Goal: Information Seeking & Learning: Learn about a topic

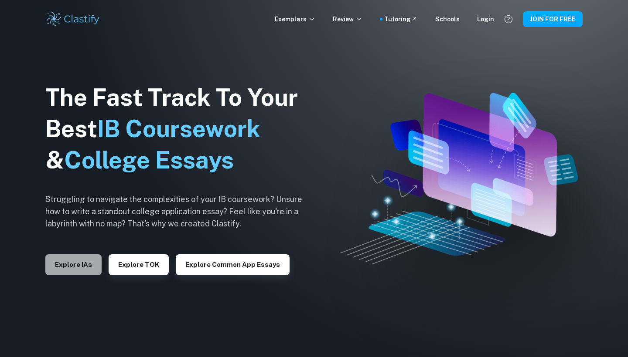
click at [68, 263] on button "Explore IAs" at bounding box center [73, 265] width 56 height 21
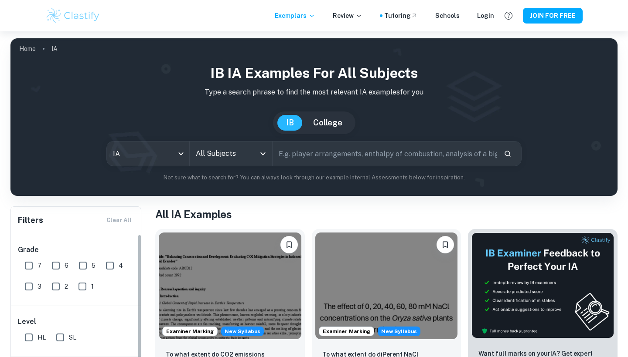
scroll to position [146, 0]
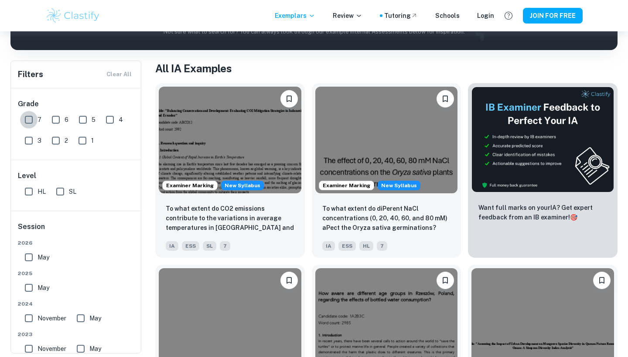
click at [37, 123] on input "7" at bounding box center [28, 119] width 17 height 17
checkbox input "true"
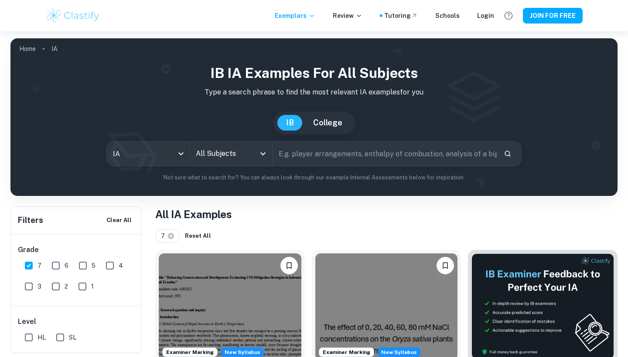
scroll to position [0, 0]
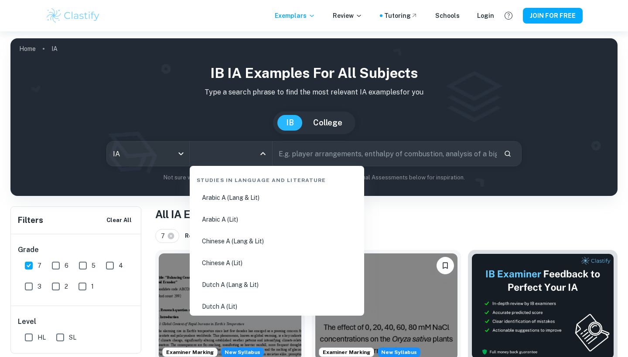
click at [217, 153] on input "All Subjects" at bounding box center [224, 154] width 61 height 17
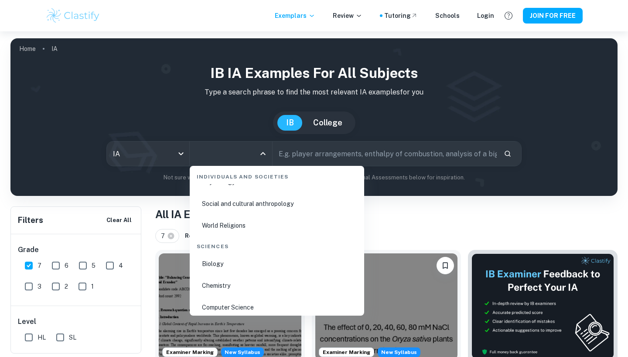
scroll to position [1293, 0]
click at [231, 272] on li "Biology" at bounding box center [276, 263] width 167 height 20
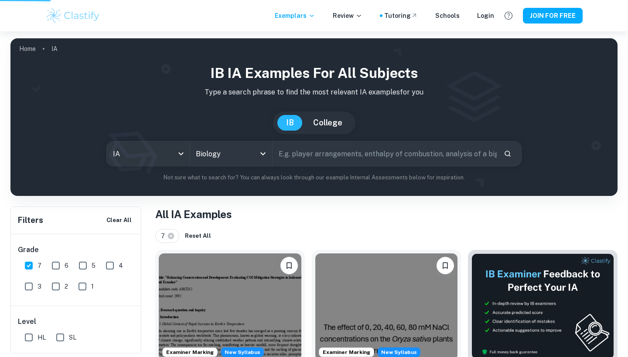
type input "Biology"
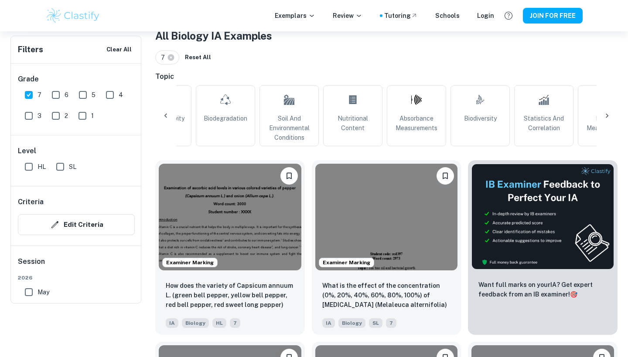
scroll to position [89, 0]
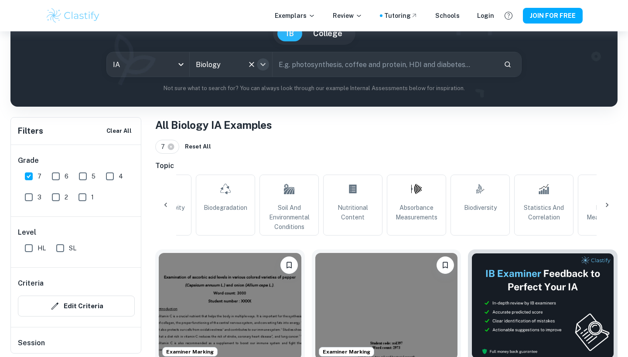
click at [261, 65] on icon "Open" at bounding box center [263, 64] width 10 height 10
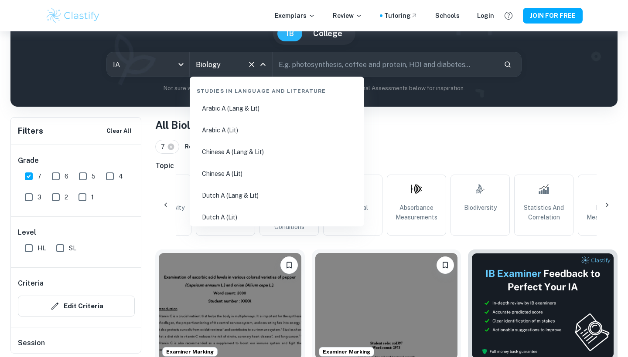
scroll to position [1253, 0]
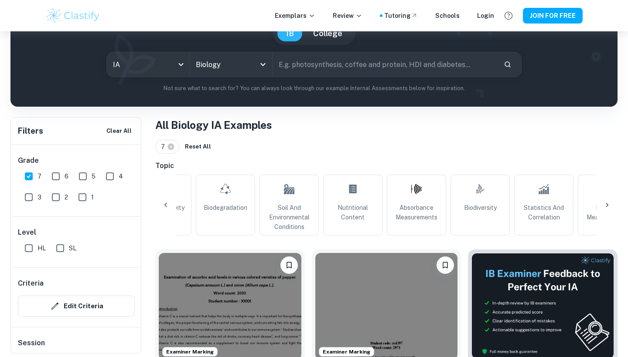
click at [313, 68] on input "text" at bounding box center [384, 64] width 224 height 24
type input "neuron"
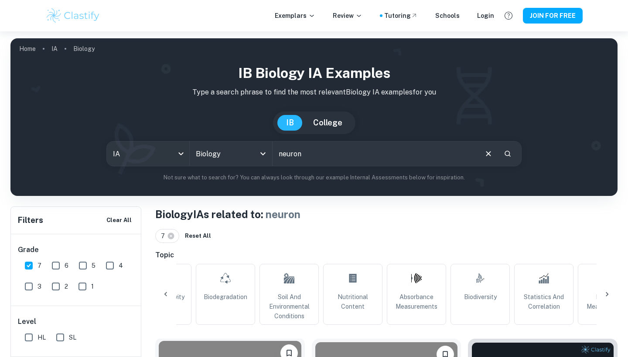
scroll to position [310, 0]
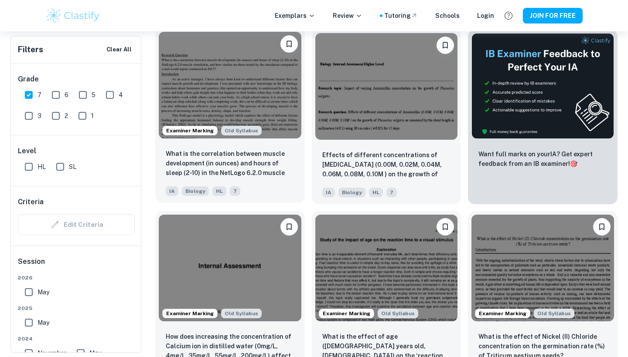
click at [271, 114] on img at bounding box center [230, 85] width 143 height 107
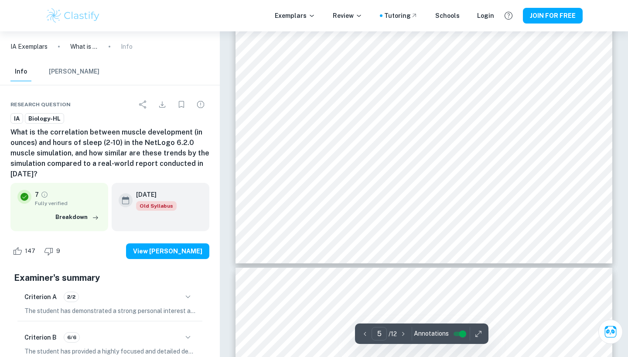
scroll to position [2358, 0]
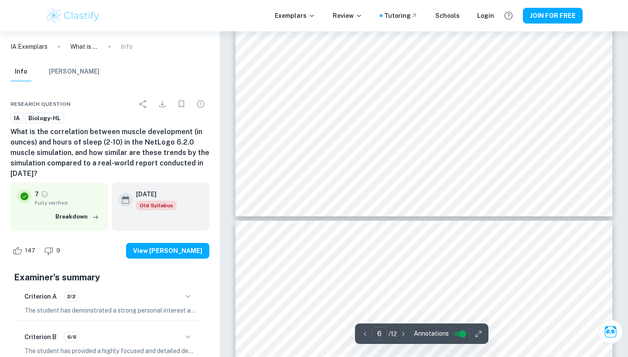
type input "7"
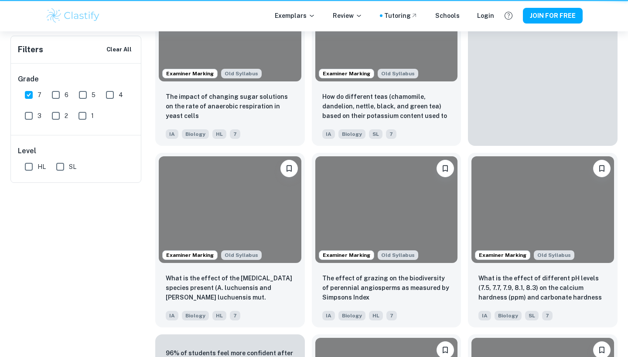
scroll to position [310, 0]
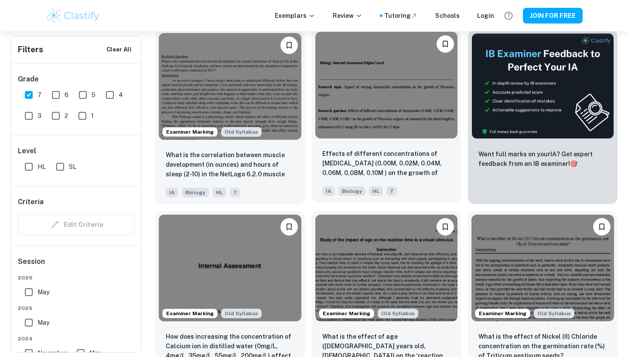
click at [404, 133] on img at bounding box center [386, 85] width 143 height 107
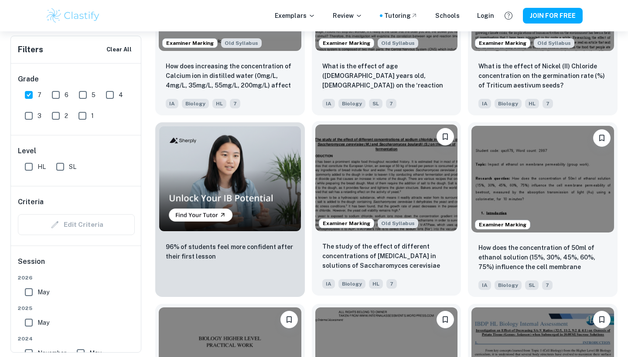
scroll to position [583, 0]
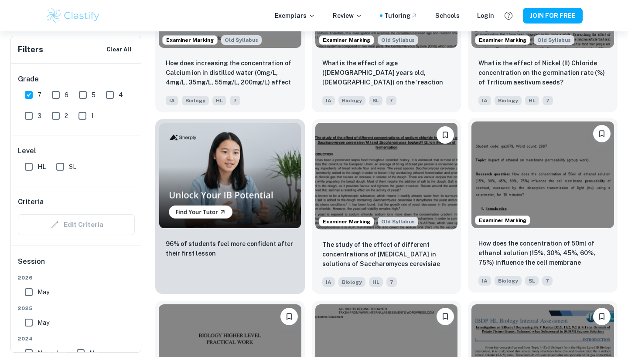
click at [575, 177] on img at bounding box center [542, 175] width 143 height 107
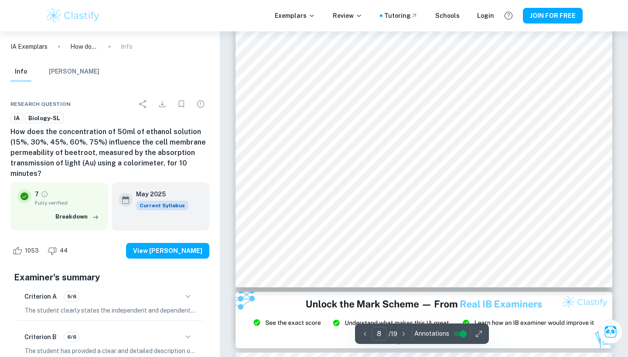
scroll to position [4167, 0]
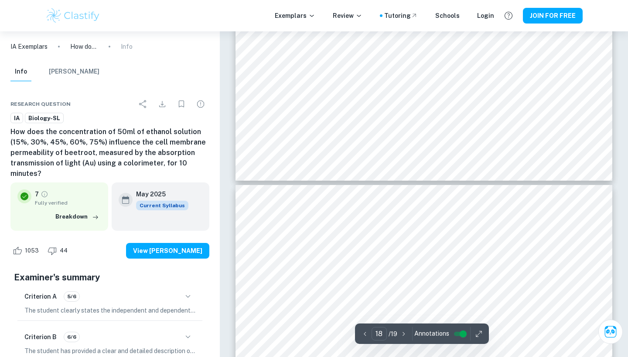
type input "19"
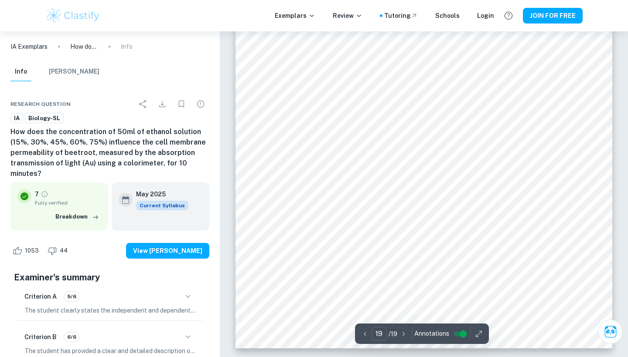
scroll to position [10134, 0]
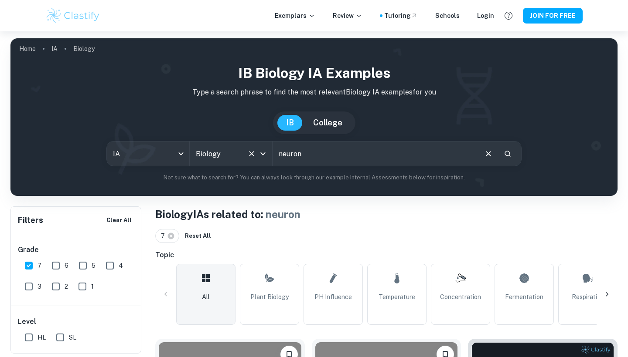
drag, startPoint x: 326, startPoint y: 160, endPoint x: 266, endPoint y: 151, distance: 60.4
click at [266, 151] on div "IA ia All Subjects Biology All Subjects neuron ​" at bounding box center [313, 153] width 415 height 25
type input "depress"
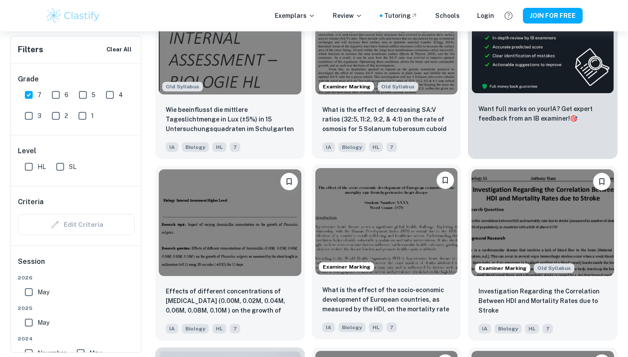
scroll to position [359, 0]
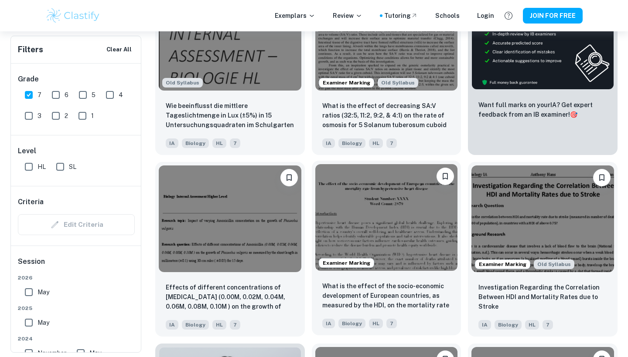
click at [378, 254] on img at bounding box center [386, 217] width 143 height 107
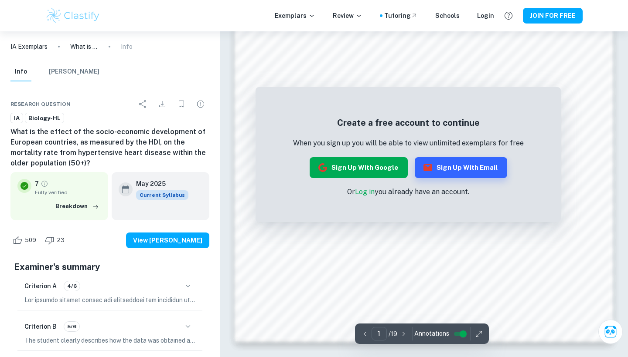
scroll to position [761, 0]
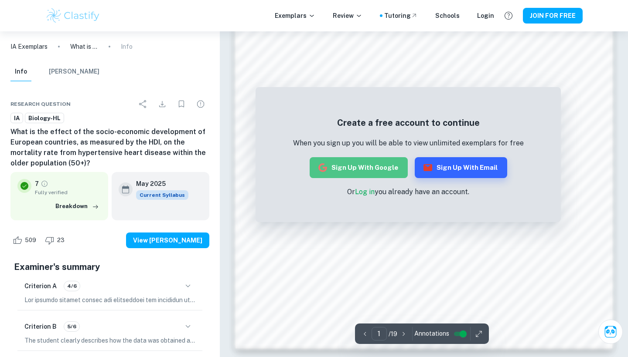
click at [370, 173] on button "Sign up with Google" at bounding box center [359, 167] width 98 height 21
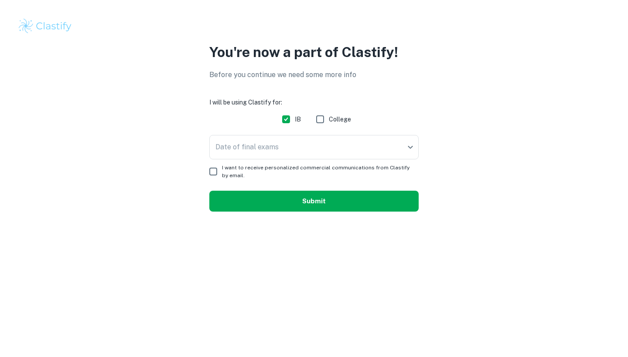
click at [379, 208] on button "Submit" at bounding box center [313, 201] width 209 height 21
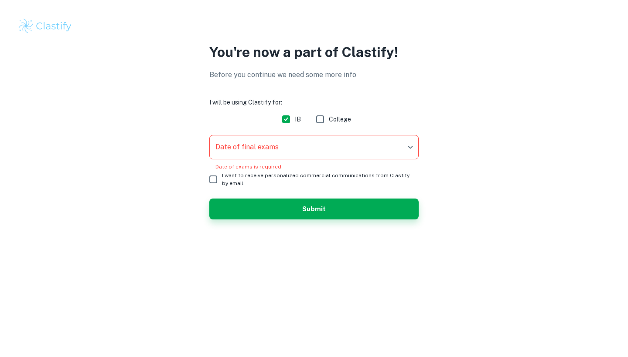
click at [344, 188] on form "I will be using Clastify for: IB College Date of final exams ​ Date of final ex…" at bounding box center [313, 159] width 209 height 122
click at [344, 180] on span "I want to receive personalized commercial communications from Clastify by email." at bounding box center [317, 180] width 190 height 16
click at [222, 180] on input "I want to receive personalized commercial communications from Clastify by email." at bounding box center [212, 179] width 17 height 17
checkbox input "true"
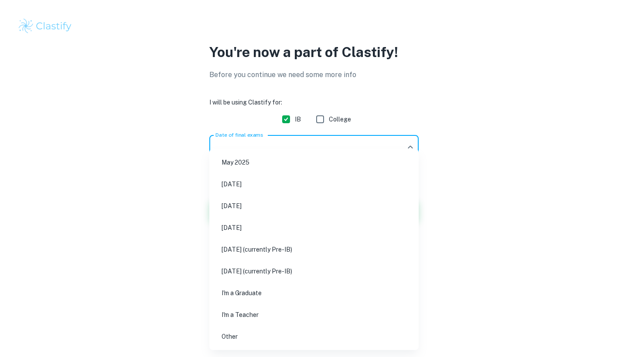
click at [341, 146] on body "We value your privacy We use cookies to enhance your browsing experience, serve…" at bounding box center [314, 178] width 628 height 357
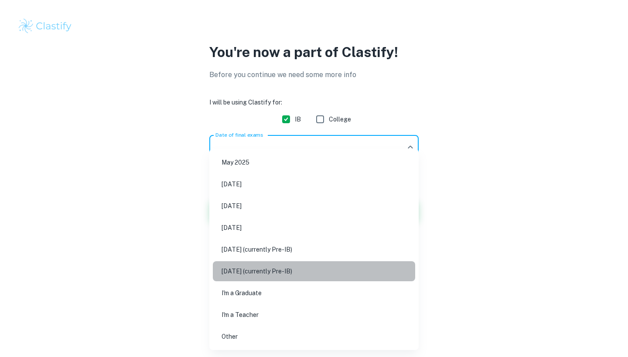
click at [314, 272] on li "[DATE] (currently Pre-IB)" at bounding box center [314, 272] width 202 height 20
type input "N27"
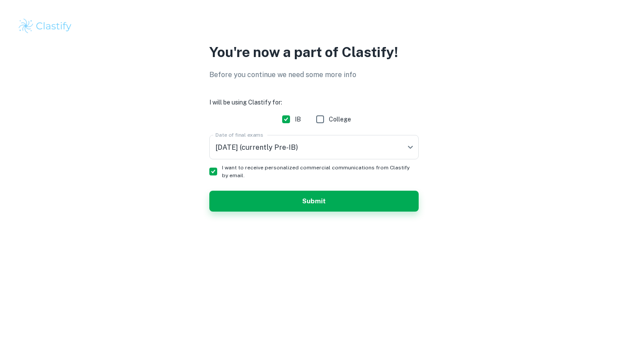
click at [314, 188] on form "I will be using Clastify for: IB College Date of final exams [DATE] (currently …" at bounding box center [313, 155] width 209 height 114
click at [314, 211] on button "Submit" at bounding box center [313, 201] width 209 height 21
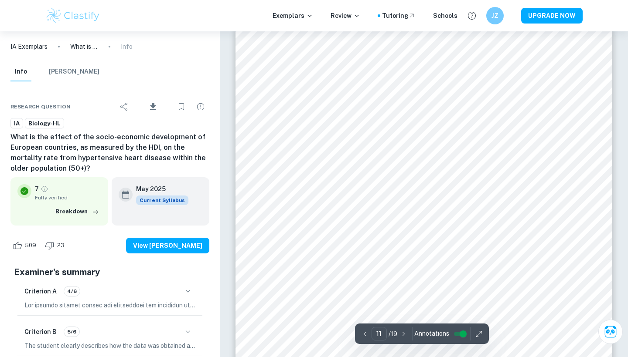
scroll to position [5599, 0]
type input "19"
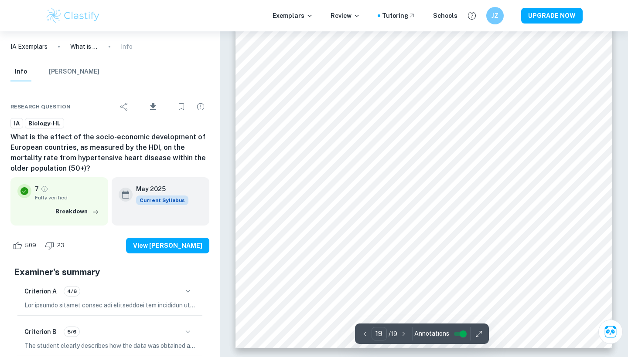
scroll to position [10134, 0]
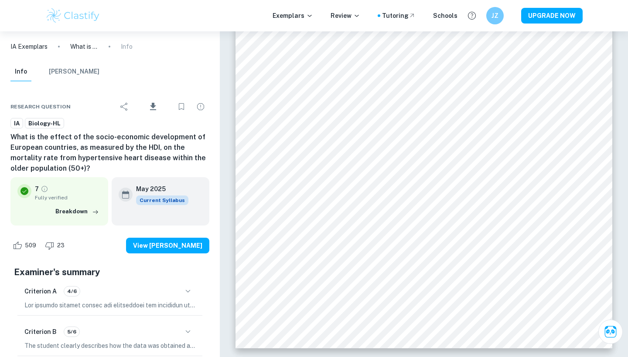
click at [27, 49] on p "IA Exemplars" at bounding box center [28, 47] width 37 height 10
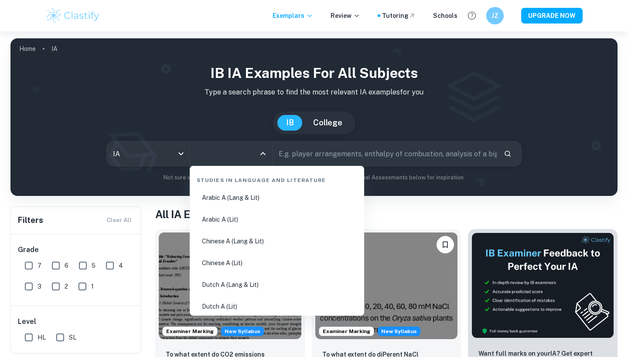
click at [251, 153] on input "All Subjects" at bounding box center [224, 154] width 61 height 17
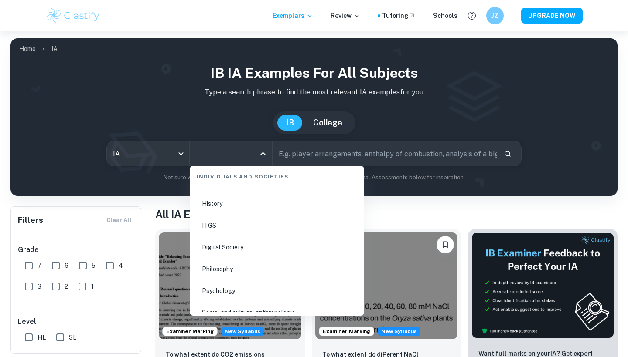
scroll to position [1183, 0]
click at [238, 294] on li "Psychology" at bounding box center [276, 291] width 167 height 20
type input "Psychology"
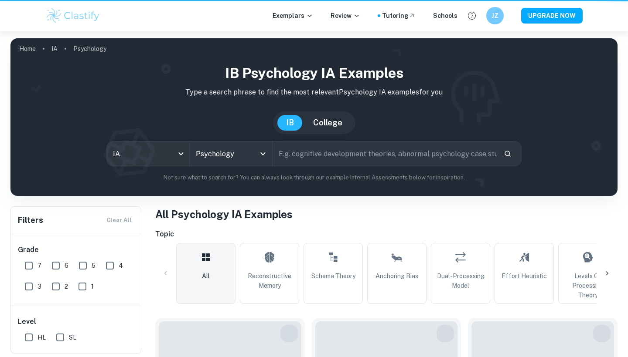
click at [320, 156] on input "text" at bounding box center [384, 154] width 224 height 24
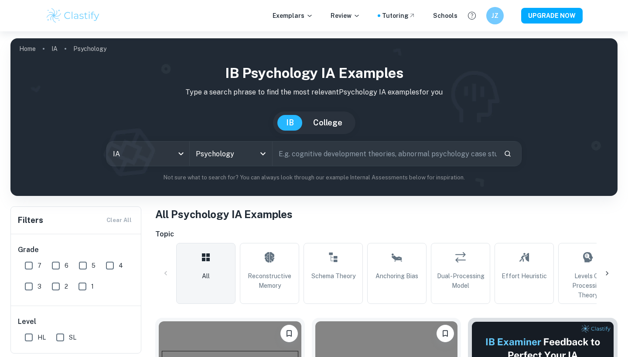
click at [319, 157] on input "text" at bounding box center [384, 154] width 224 height 24
type input "w"
type input "ecoli"
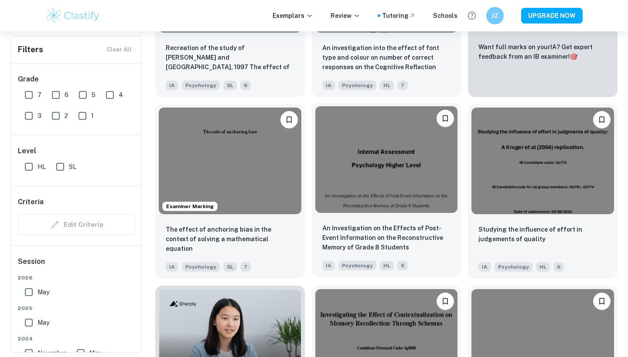
scroll to position [397, 0]
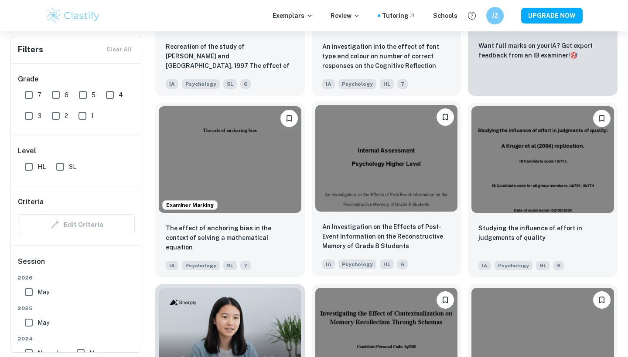
click at [366, 190] on img at bounding box center [386, 158] width 143 height 107
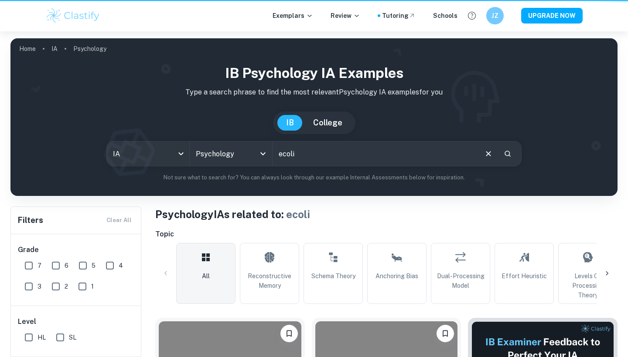
scroll to position [397, 0]
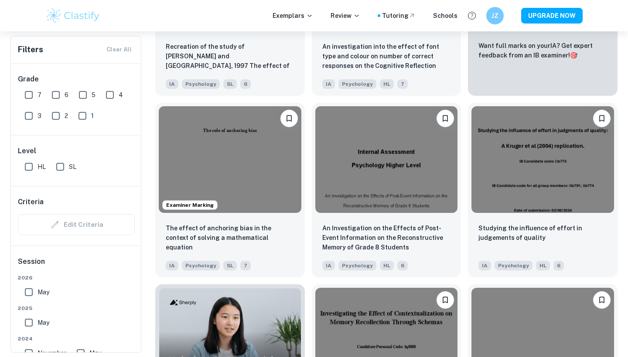
click at [33, 92] on input "7" at bounding box center [28, 94] width 17 height 17
checkbox input "true"
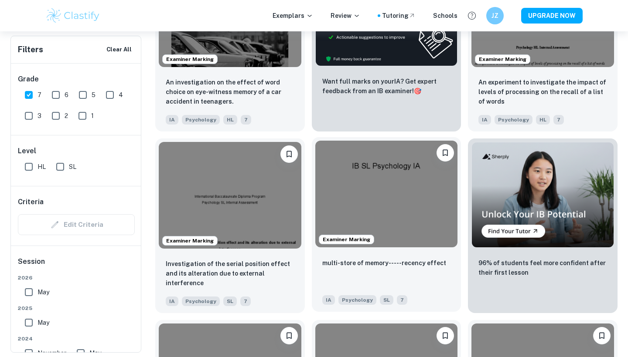
scroll to position [2383, 0]
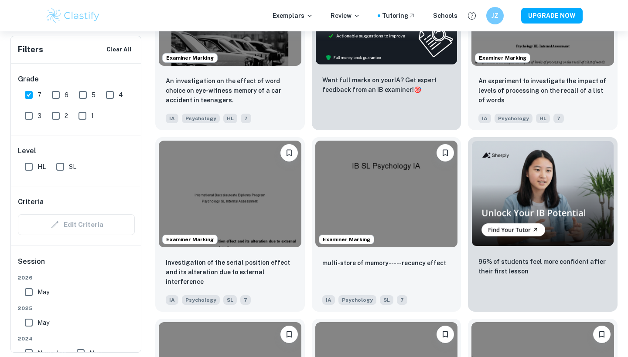
click at [32, 167] on input "HL" at bounding box center [28, 166] width 17 height 17
checkbox input "true"
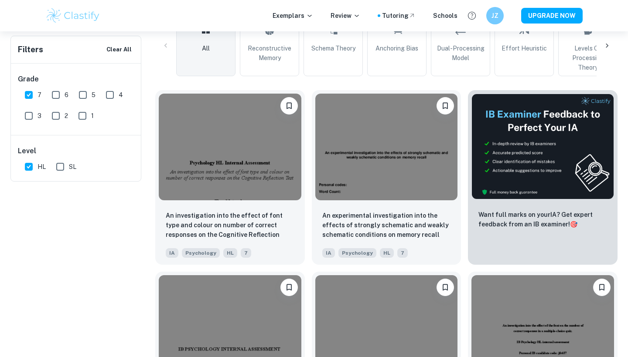
scroll to position [0, 0]
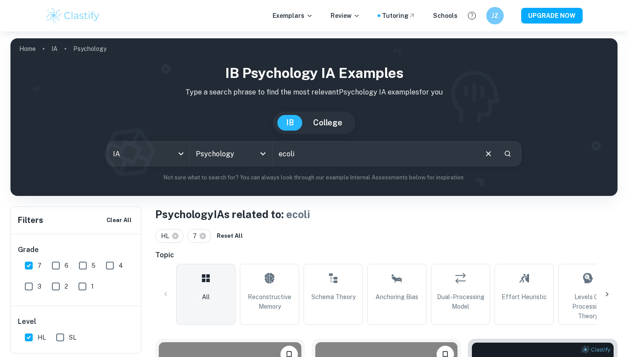
click at [334, 153] on input "ecoli" at bounding box center [374, 154] width 204 height 24
type input "e"
type input "based on experiments"
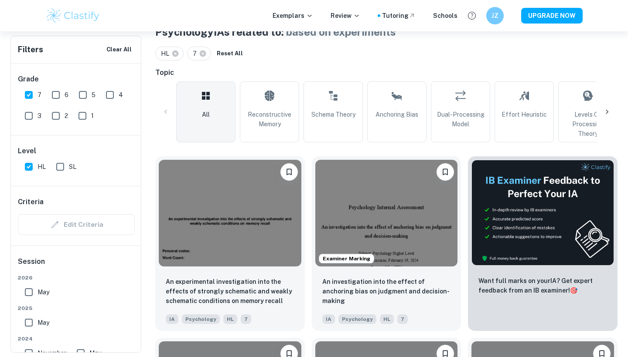
scroll to position [187, 0]
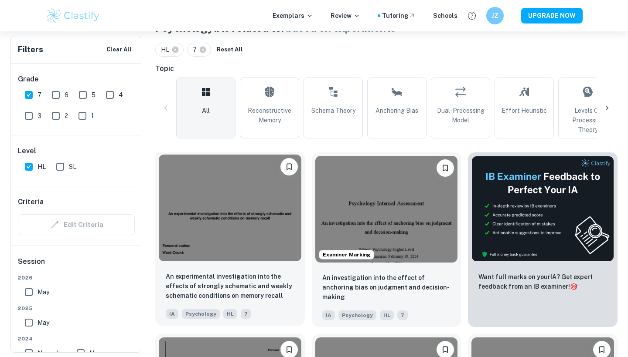
click at [238, 217] on img at bounding box center [230, 208] width 143 height 107
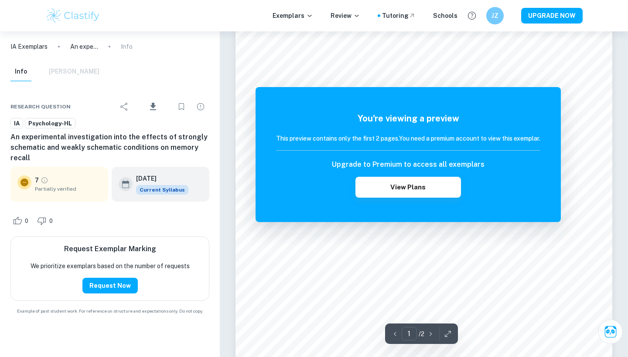
scroll to position [19, 0]
click at [375, 193] on button "View Plans" at bounding box center [407, 187] width 105 height 21
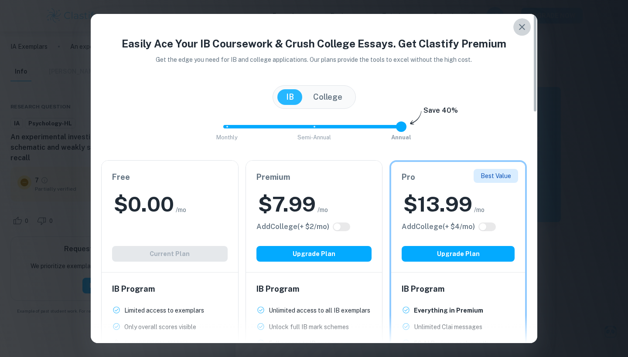
click at [524, 27] on icon "button" at bounding box center [522, 27] width 10 height 10
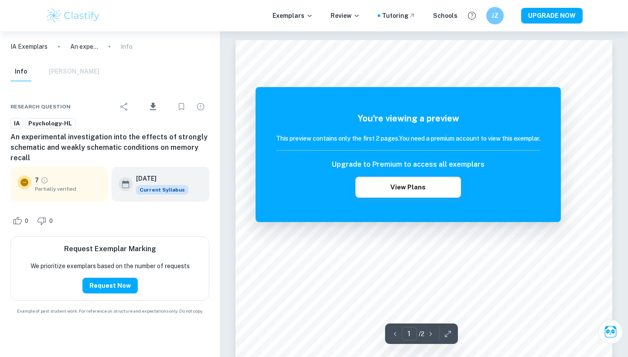
scroll to position [0, 0]
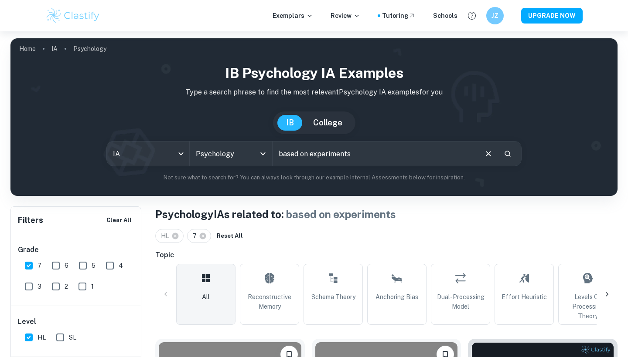
scroll to position [187, 0]
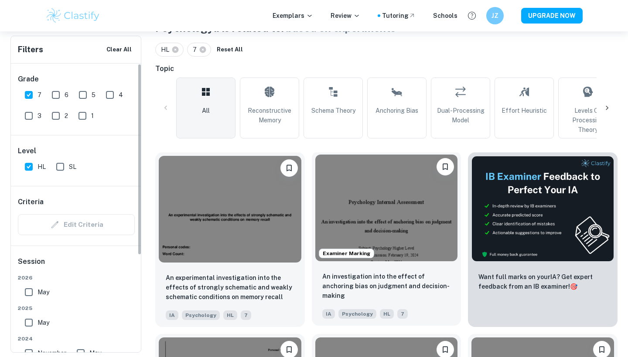
click at [340, 210] on img at bounding box center [386, 208] width 143 height 107
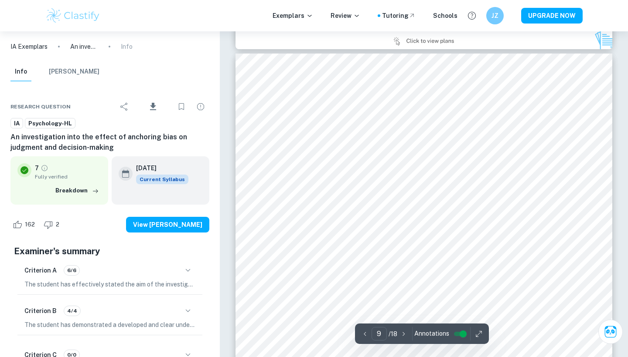
scroll to position [4263, 0]
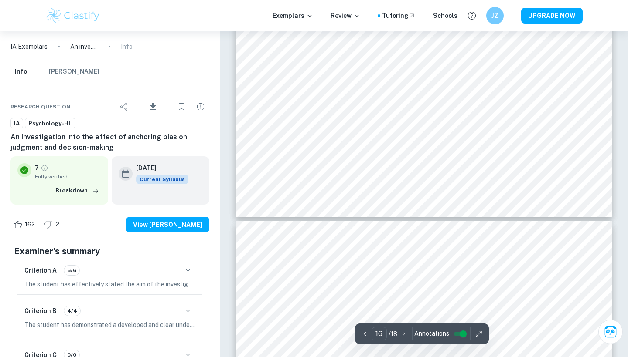
type input "17"
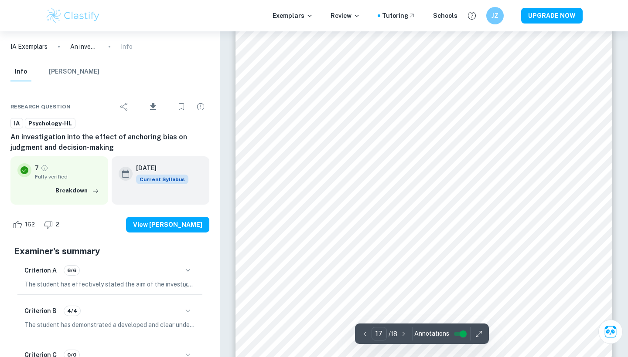
scroll to position [8361, 0]
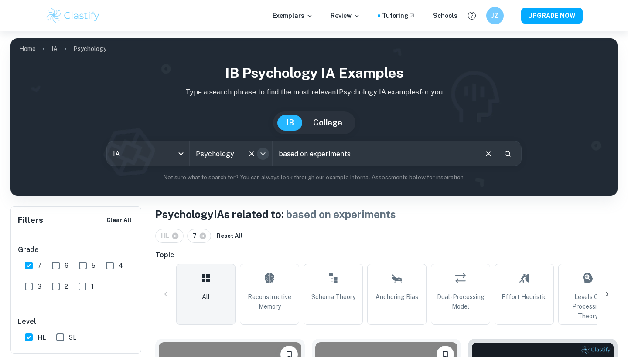
click at [259, 153] on icon "Open" at bounding box center [263, 154] width 10 height 10
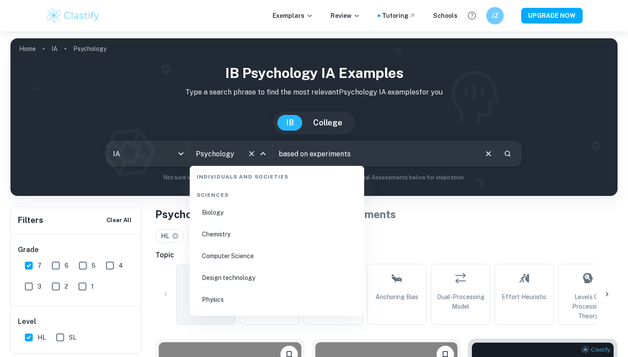
scroll to position [1343, 0]
click at [255, 216] on li "Biology" at bounding box center [276, 212] width 167 height 20
type input "Biology"
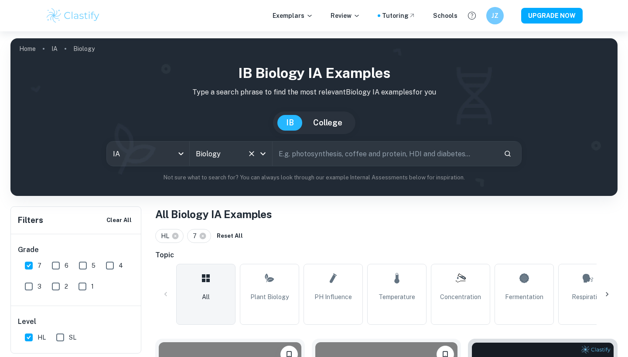
click at [323, 156] on input "text" at bounding box center [384, 154] width 224 height 24
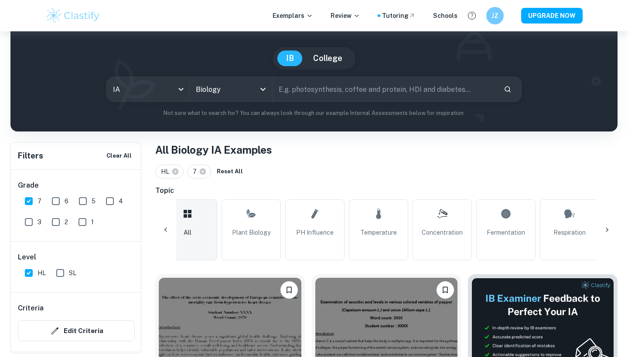
scroll to position [85, 0]
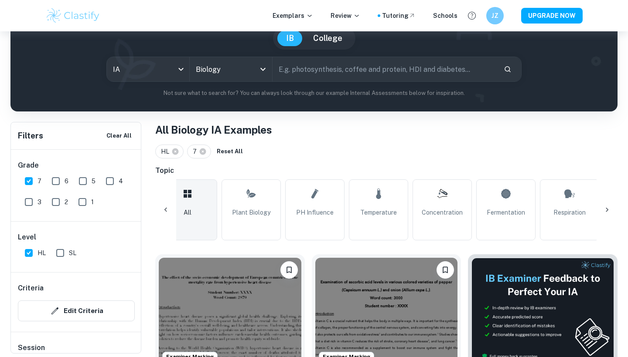
click at [345, 65] on input "text" at bounding box center [384, 69] width 224 height 24
type input "neuron science"
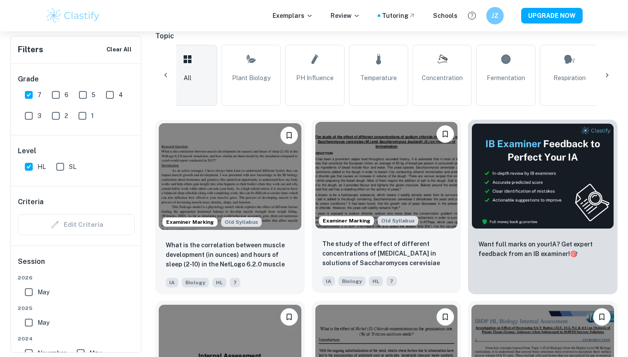
scroll to position [222, 0]
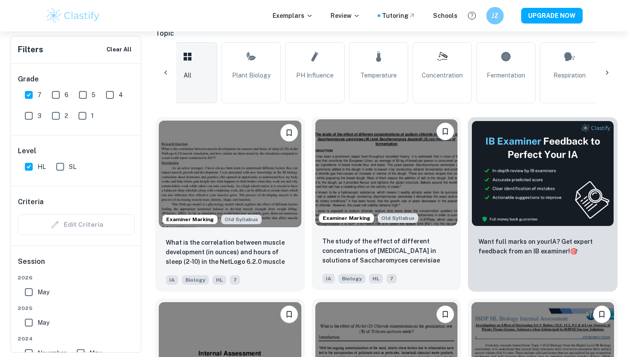
click at [351, 194] on img at bounding box center [386, 172] width 143 height 107
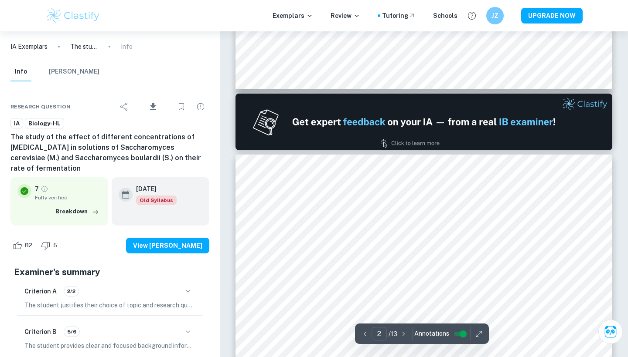
scroll to position [498, 0]
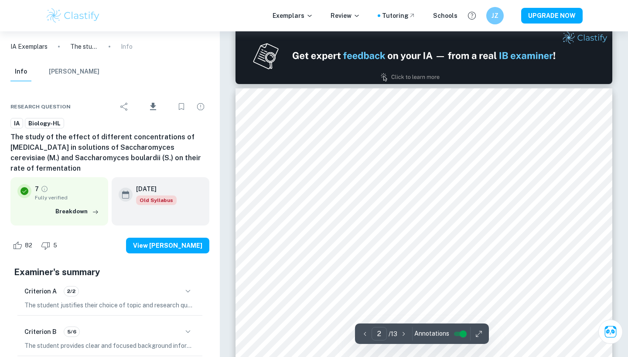
type input "1"
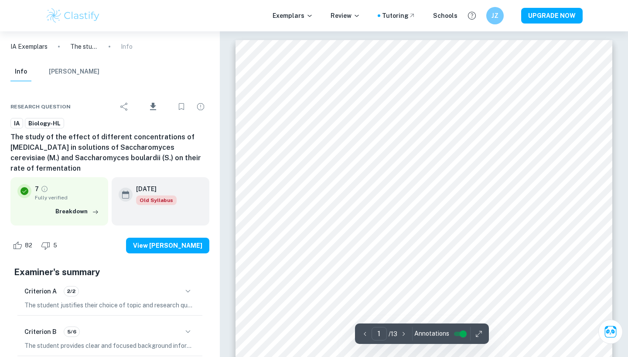
scroll to position [0, 0]
